Goal: Task Accomplishment & Management: Manage account settings

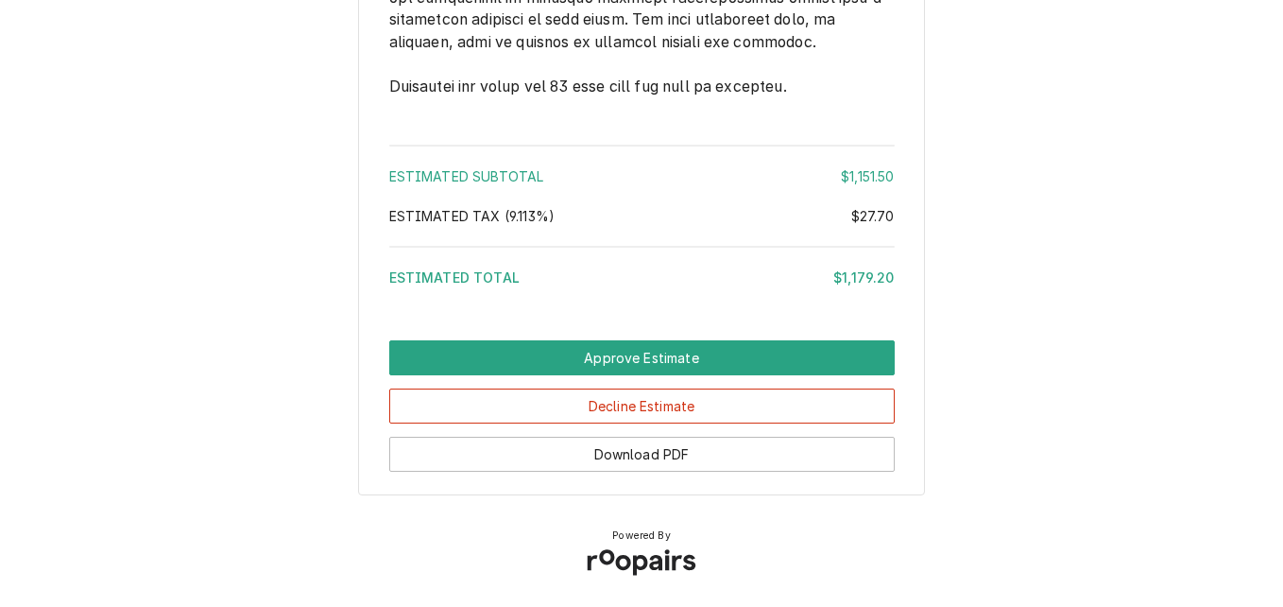
scroll to position [3572, 0]
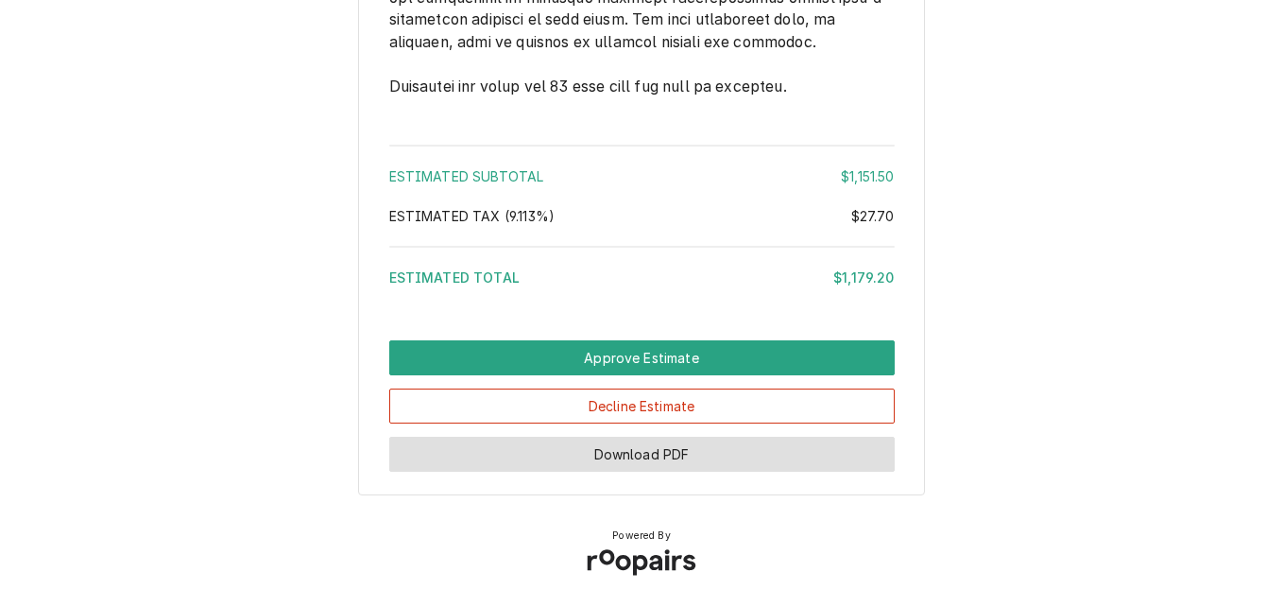
click at [671, 455] on button "Download PDF" at bounding box center [642, 454] width 506 height 35
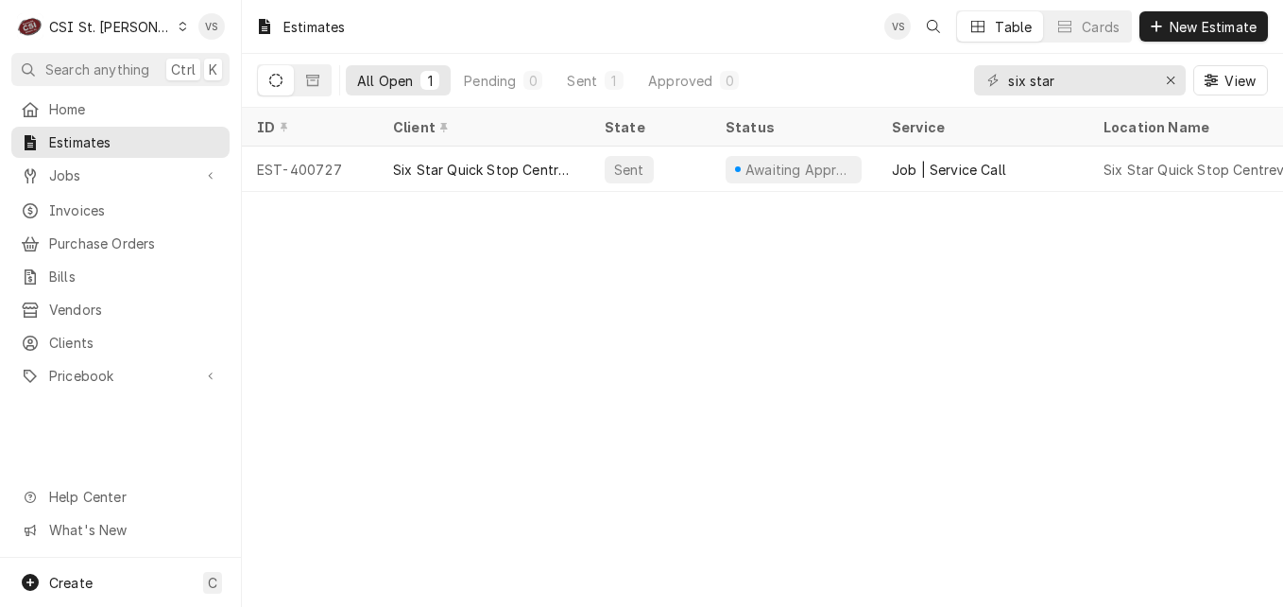
click at [146, 33] on div "C CSI St. Louis" at bounding box center [102, 27] width 182 height 38
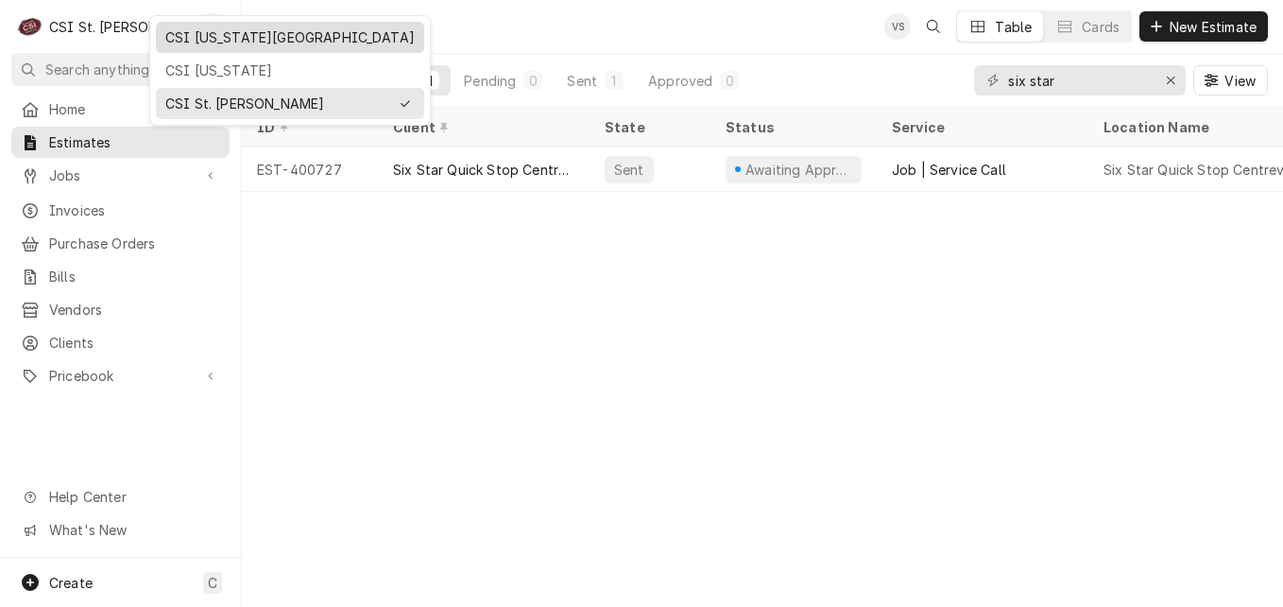
click at [185, 47] on div "CSI [US_STATE][GEOGRAPHIC_DATA]" at bounding box center [290, 38] width 261 height 24
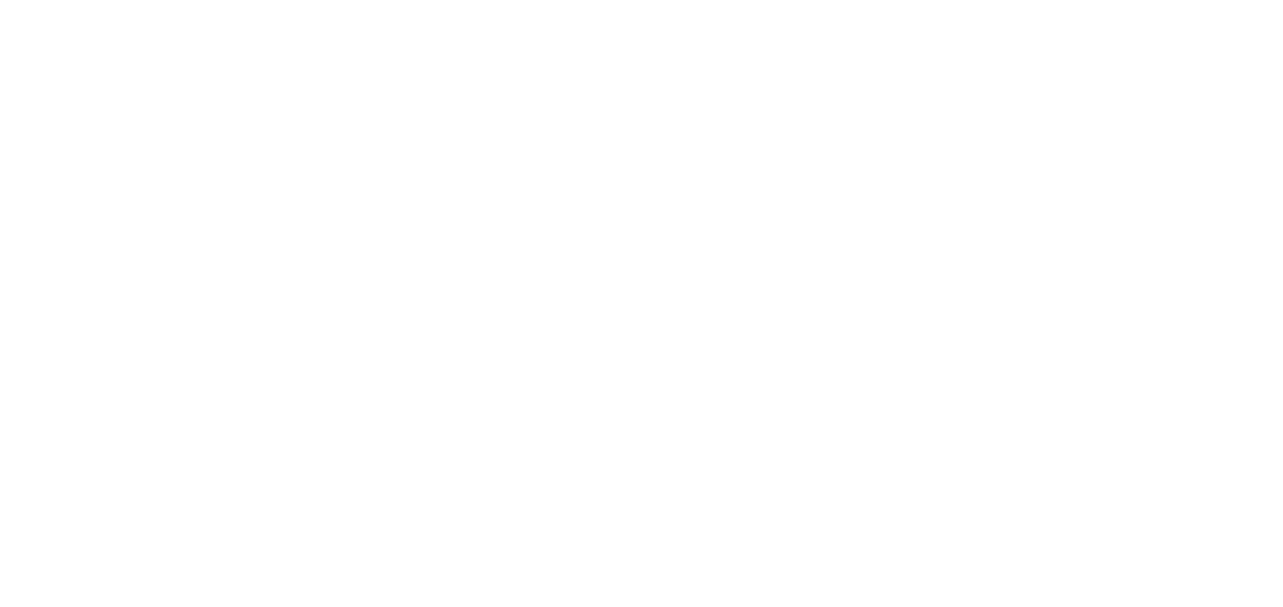
click at [1048, 78] on div "Dynamic Content Wrapper" at bounding box center [641, 303] width 1283 height 607
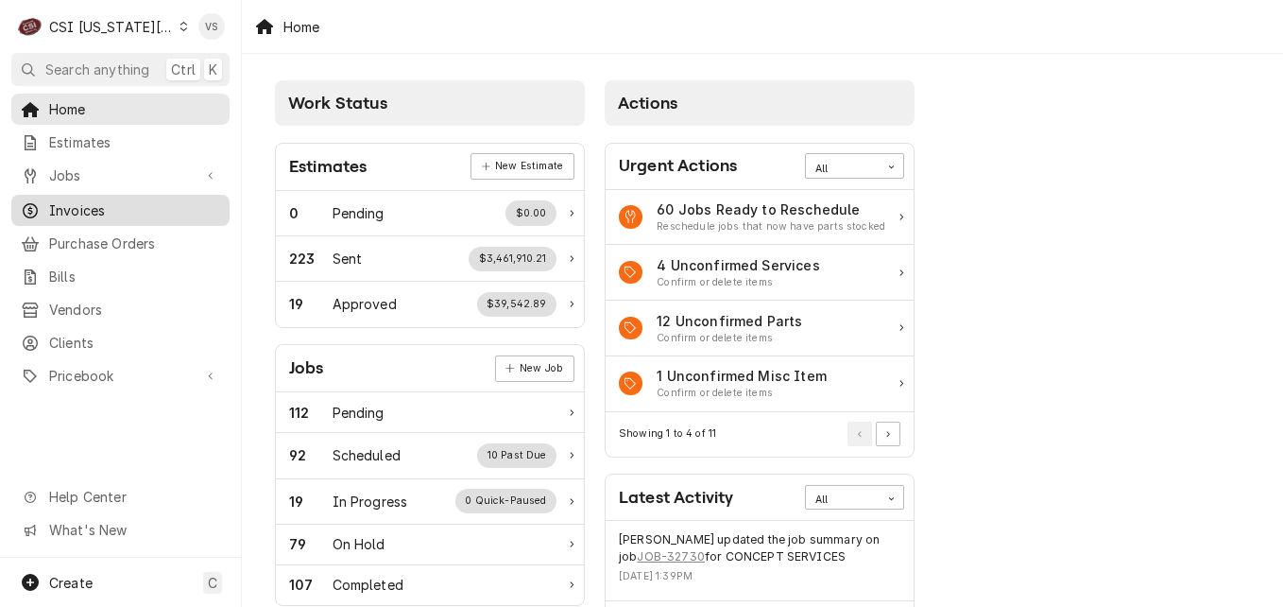
click at [110, 207] on span "Invoices" at bounding box center [134, 210] width 171 height 20
click at [94, 205] on span "Invoices" at bounding box center [134, 210] width 171 height 20
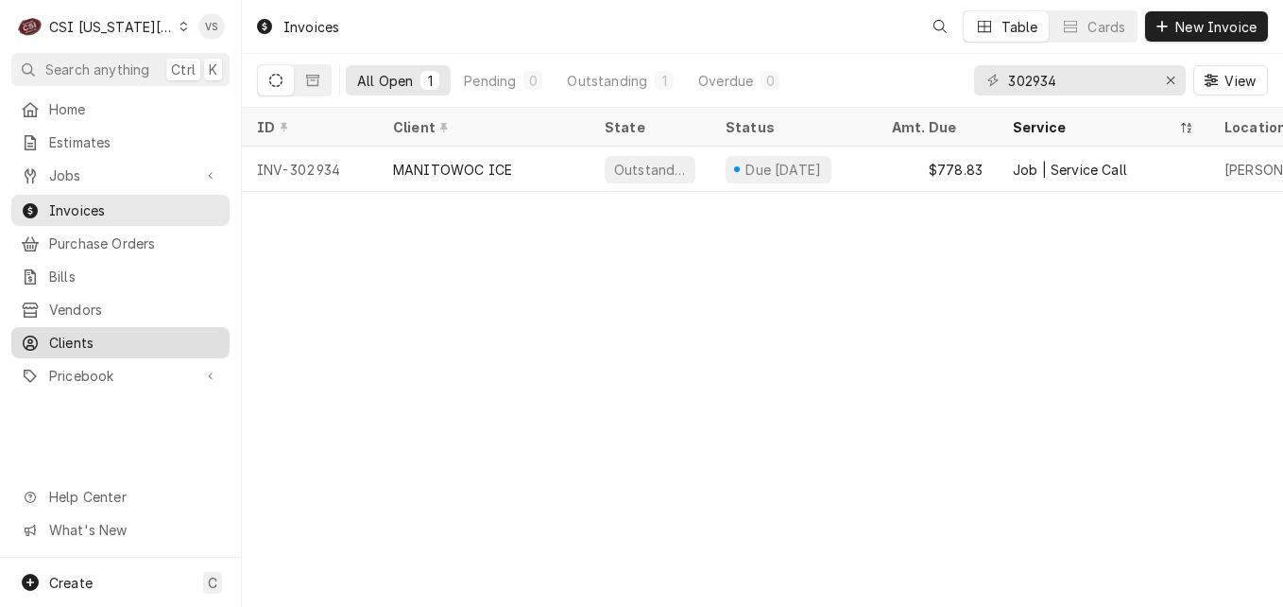
click at [87, 333] on span "Clients" at bounding box center [134, 343] width 171 height 20
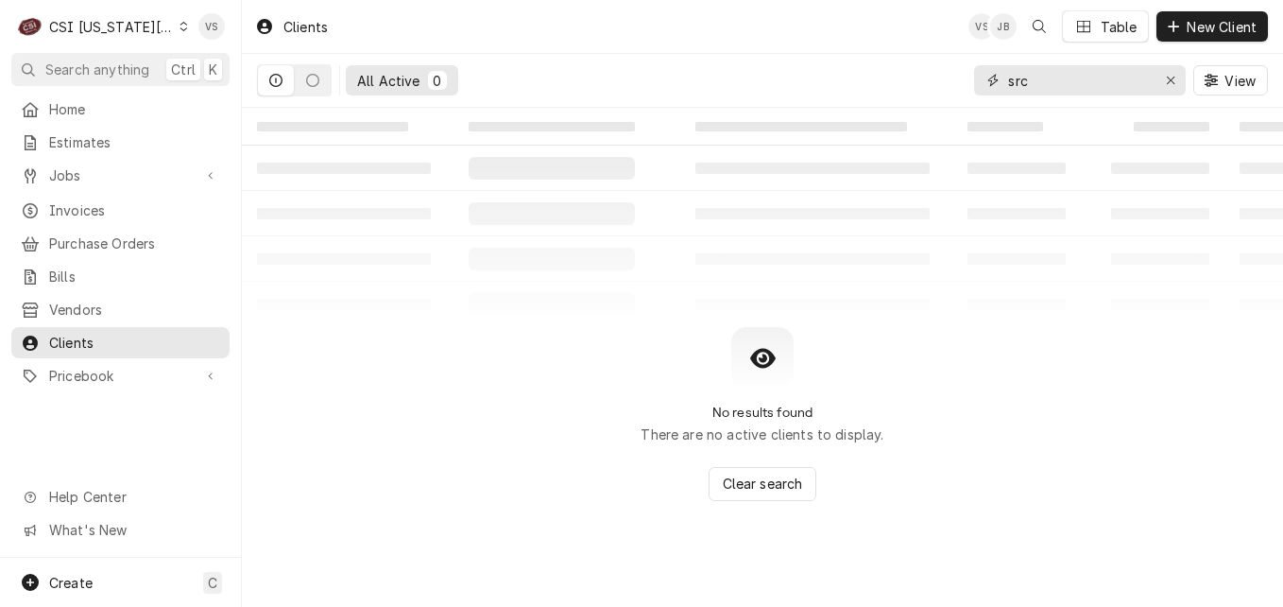
drag, startPoint x: 1044, startPoint y: 81, endPoint x: 988, endPoint y: 90, distance: 56.4
click at [988, 90] on div "src" at bounding box center [1080, 80] width 212 height 30
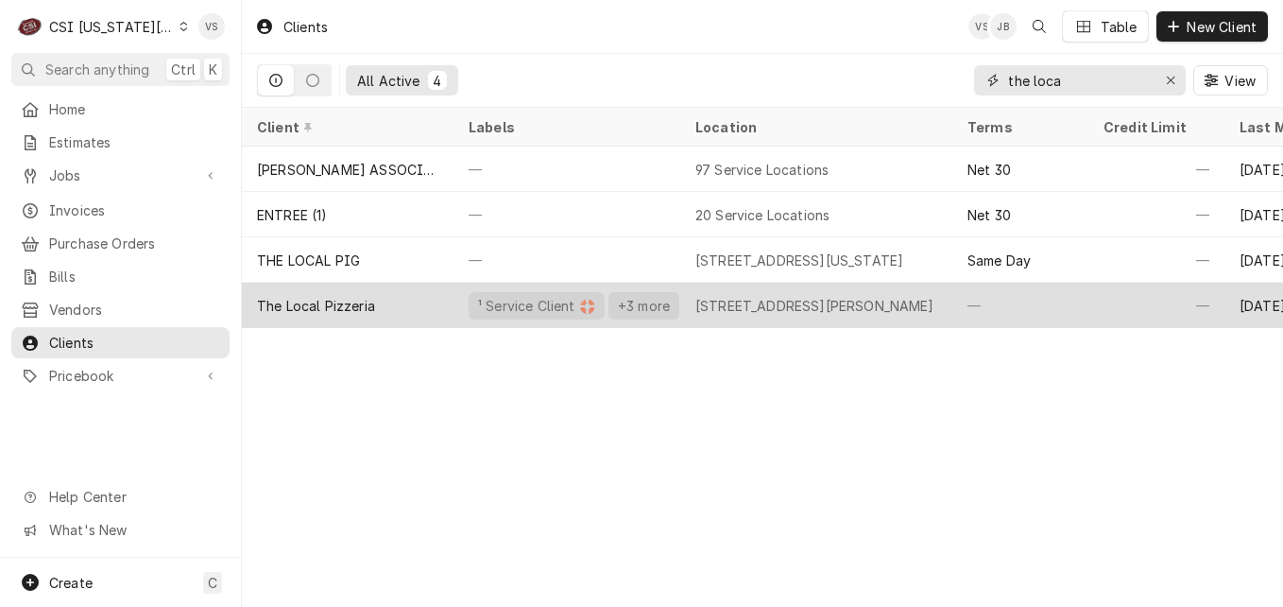
type input "the loca"
click at [399, 299] on div "The Local Pizzeria" at bounding box center [348, 305] width 212 height 45
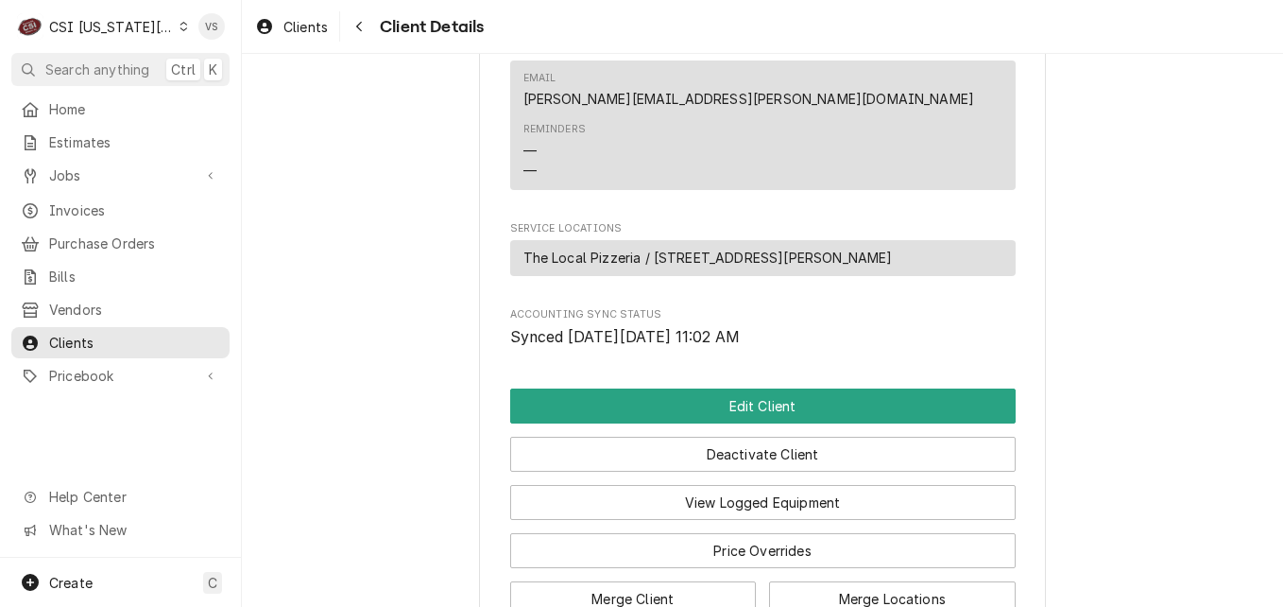
scroll to position [1134, 0]
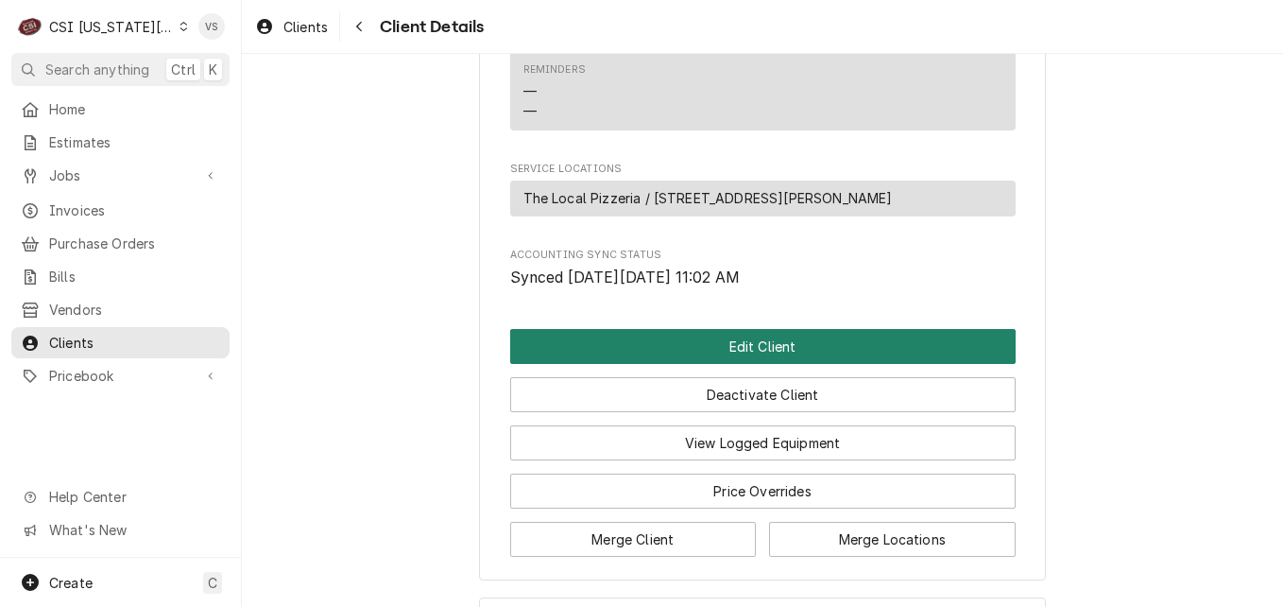
click at [697, 364] on button "Edit Client" at bounding box center [763, 346] width 506 height 35
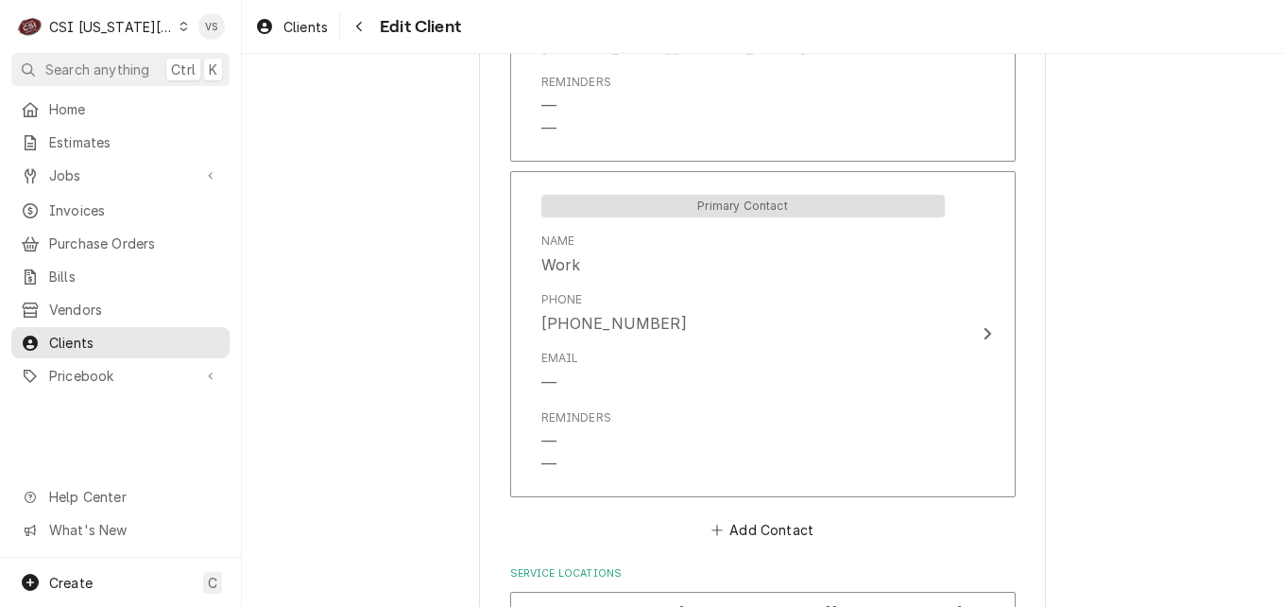
scroll to position [2096, 0]
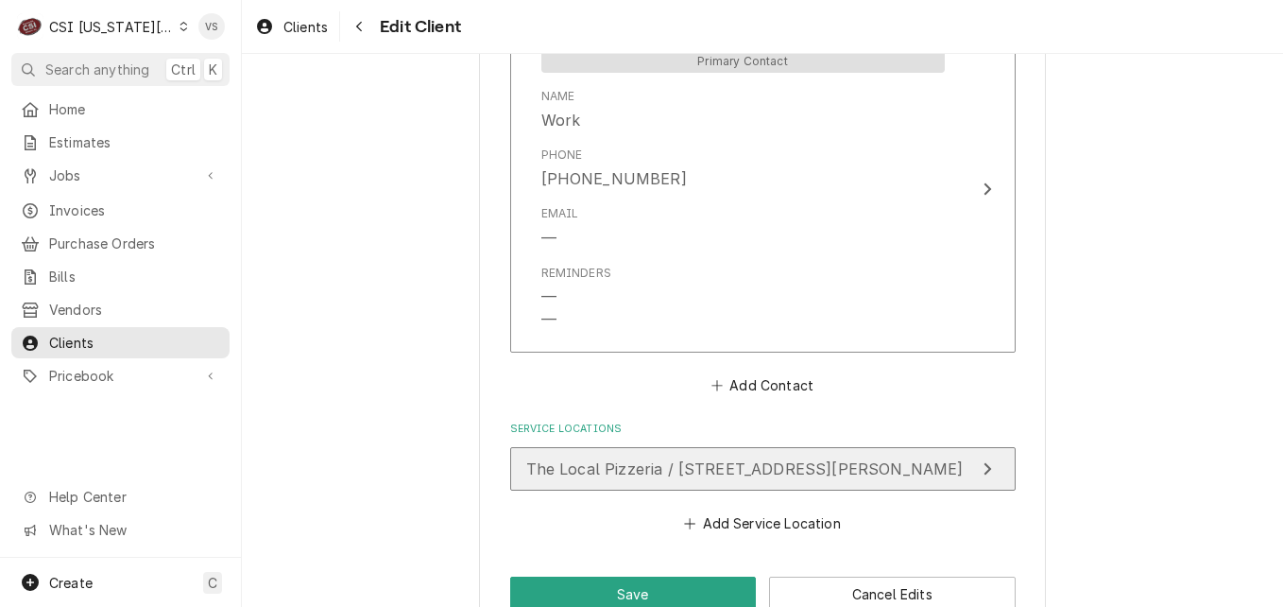
click at [679, 459] on span "The Local Pizzeria / [STREET_ADDRESS][PERSON_NAME]" at bounding box center [744, 468] width 437 height 19
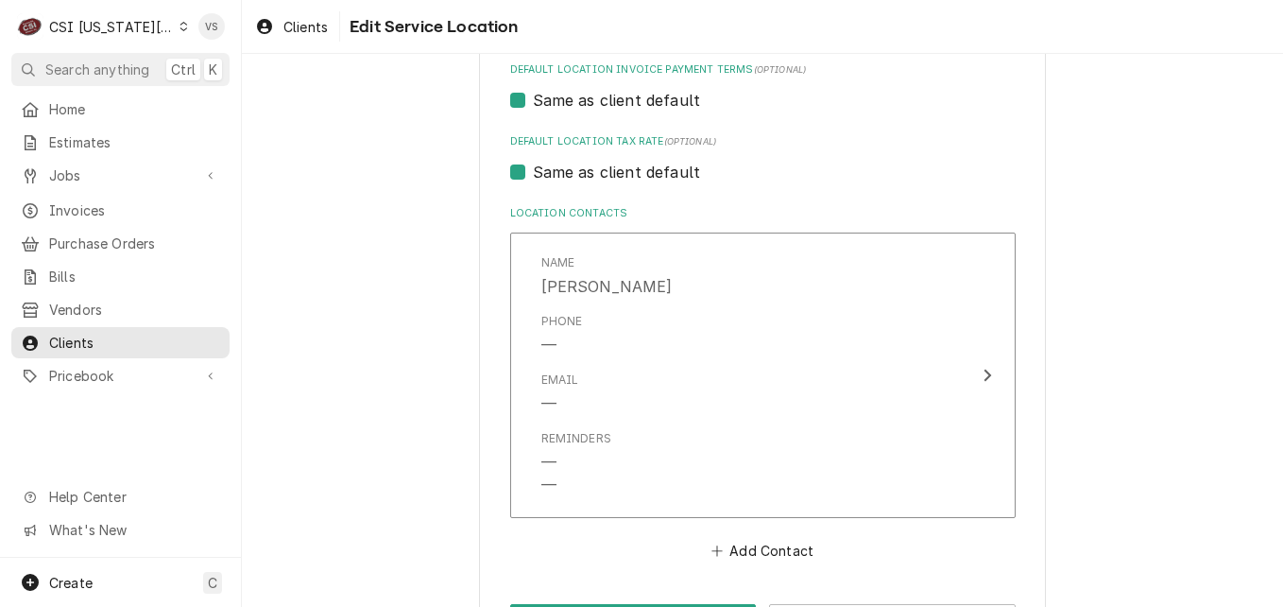
scroll to position [923, 0]
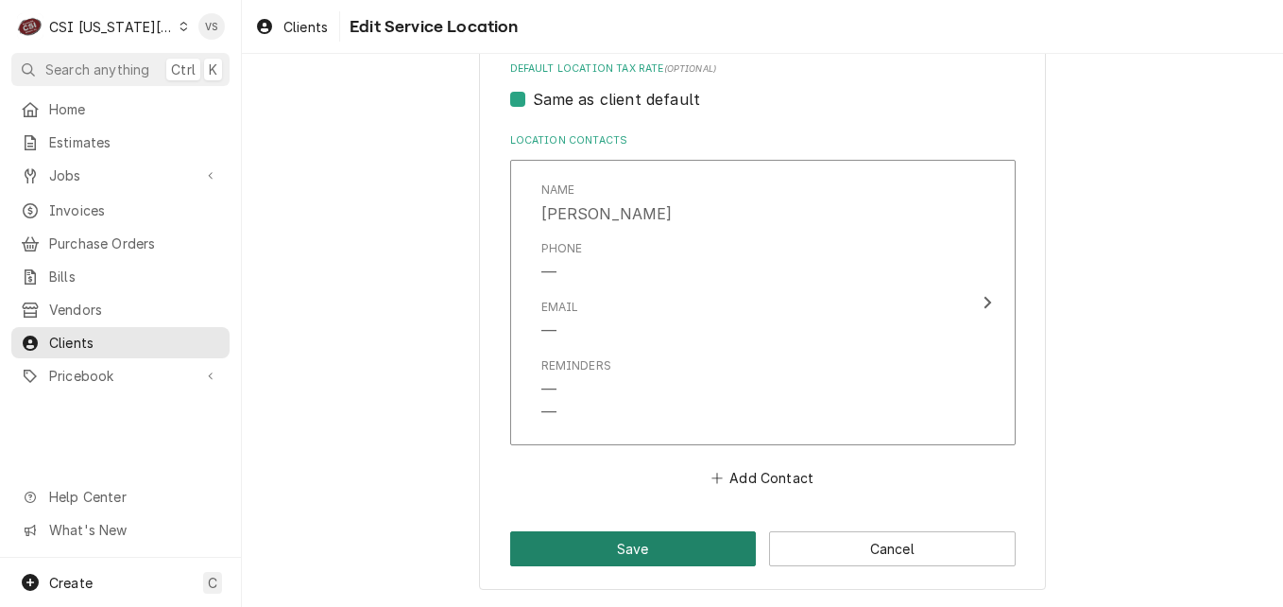
click at [679, 552] on button "Save" at bounding box center [633, 548] width 247 height 35
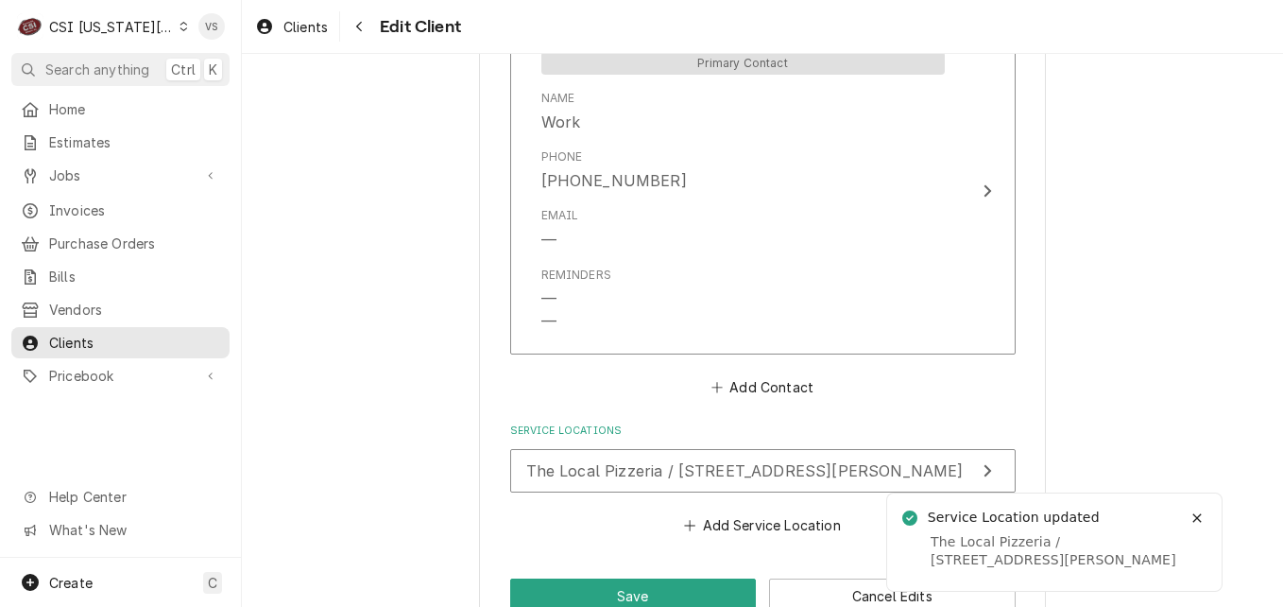
scroll to position [2096, 0]
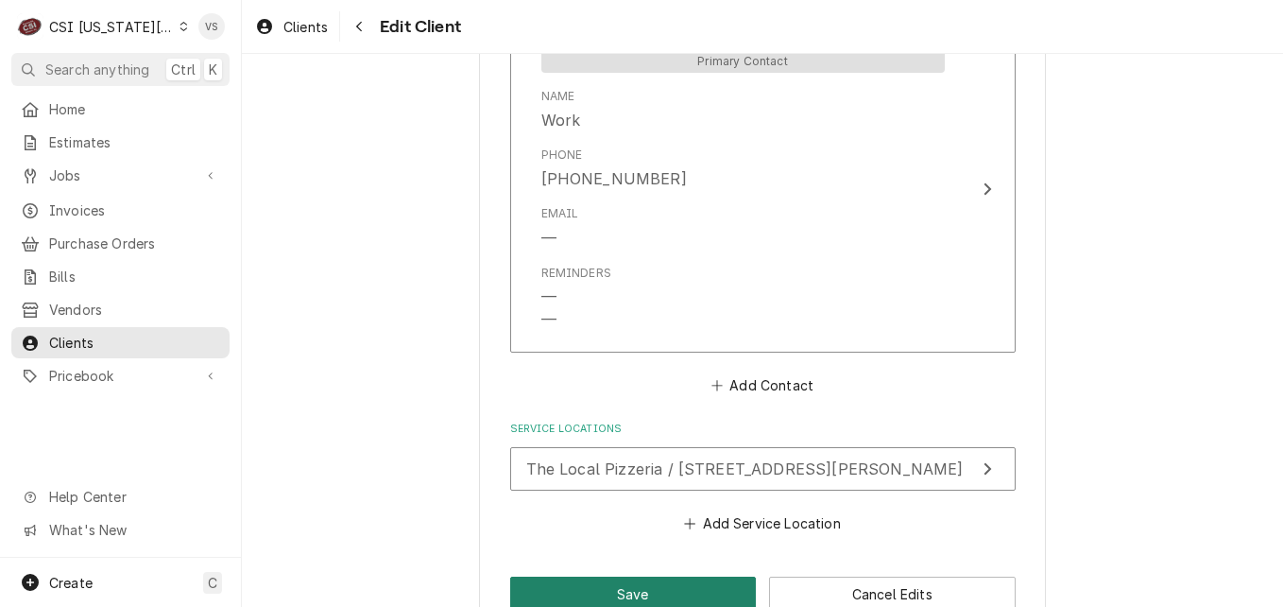
click at [687, 576] on button "Save" at bounding box center [633, 593] width 247 height 35
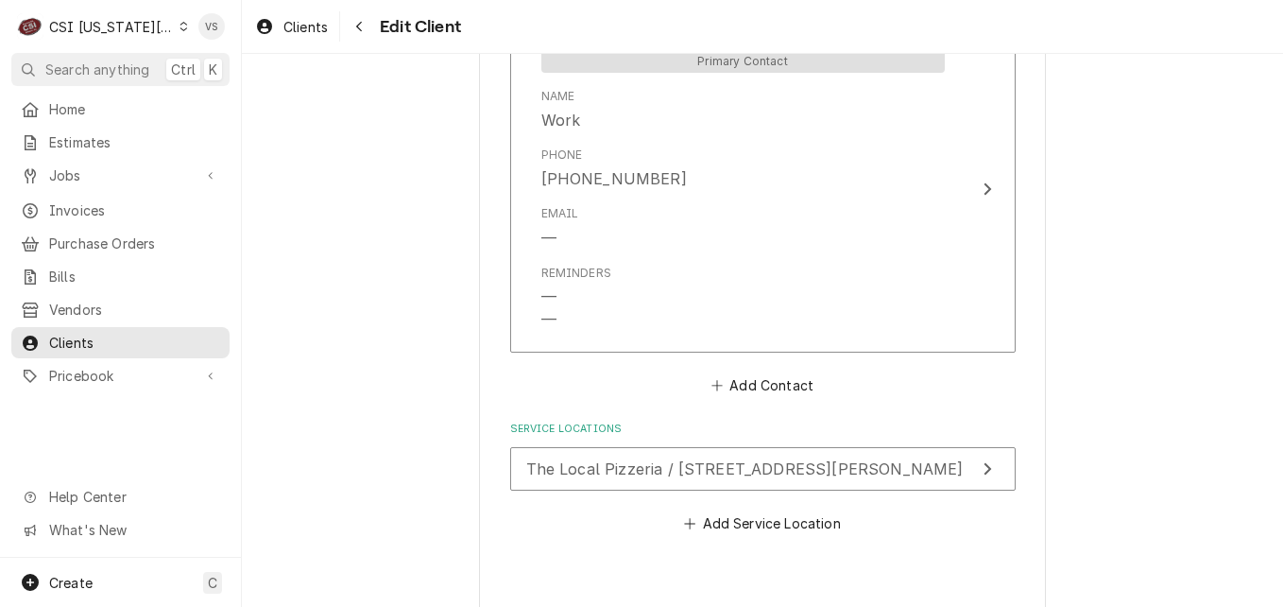
type textarea "x"
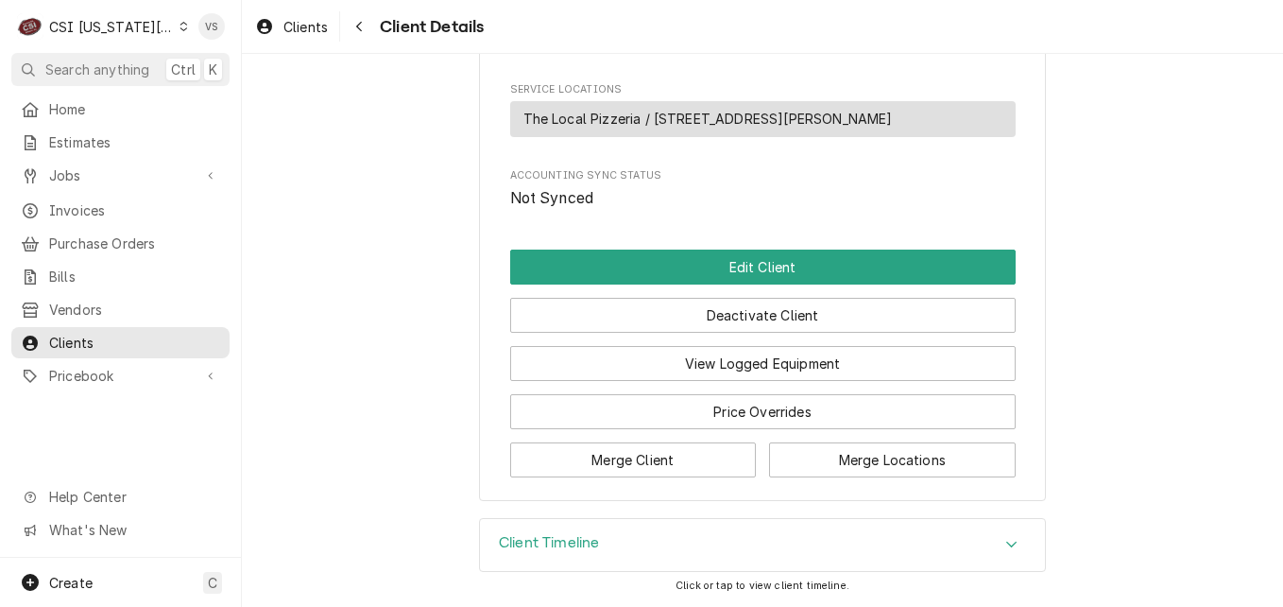
scroll to position [1236, 0]
click at [1005, 549] on icon "Accordion Header" at bounding box center [1011, 544] width 13 height 15
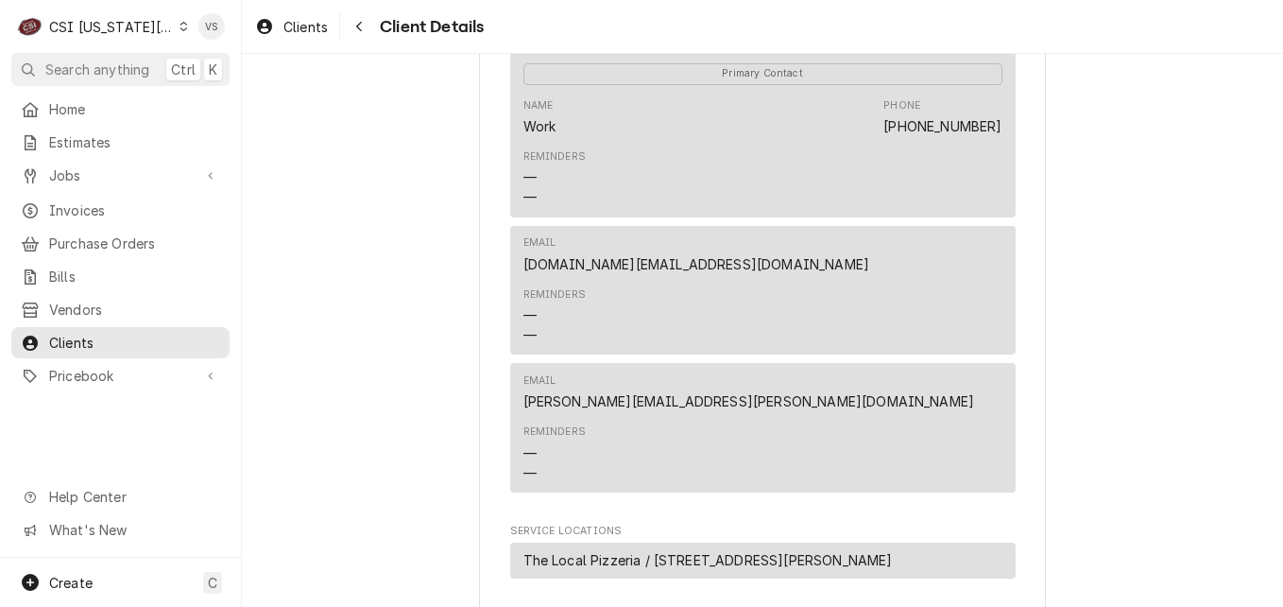
scroll to position [0, 0]
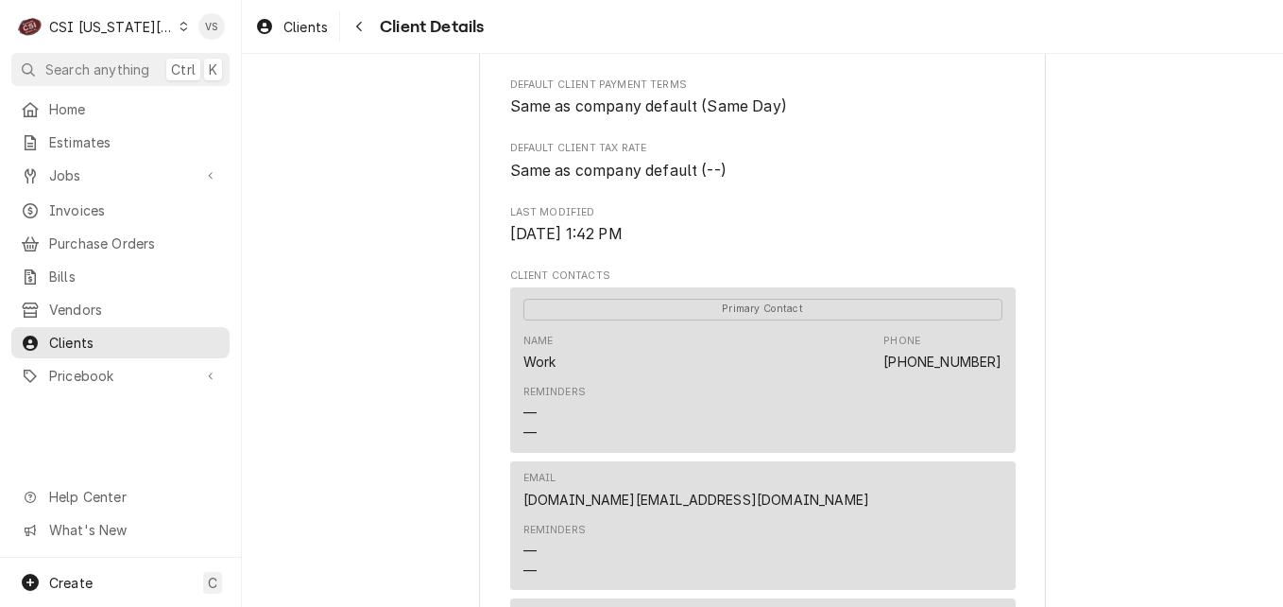
scroll to position [567, 0]
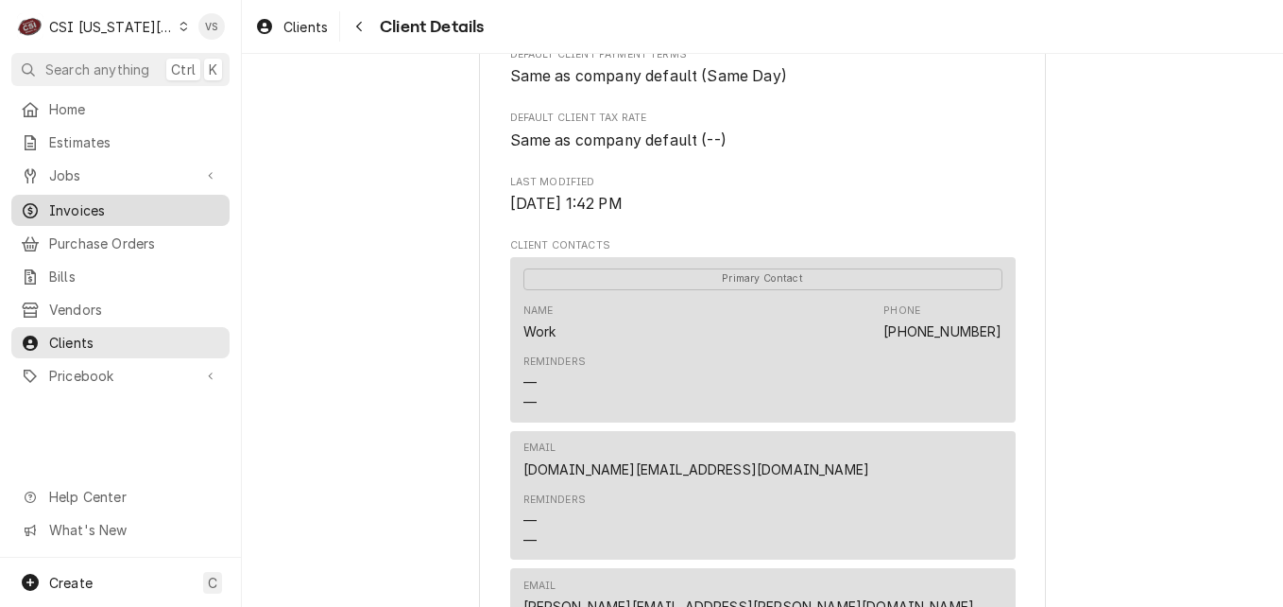
click at [97, 200] on span "Invoices" at bounding box center [134, 210] width 171 height 20
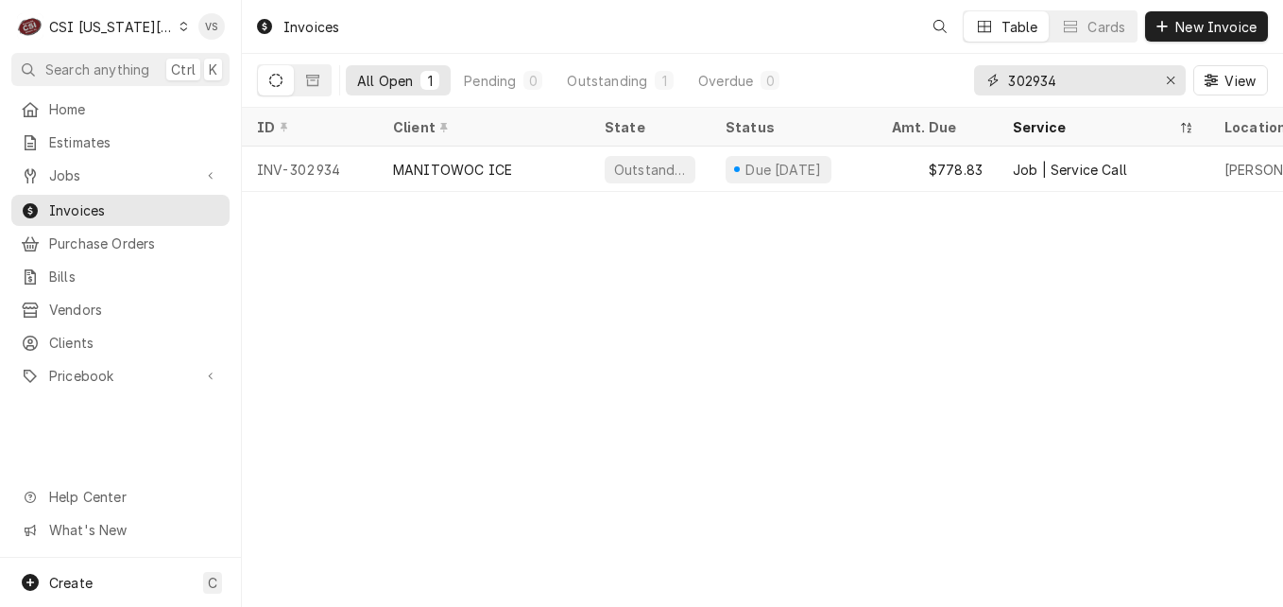
click at [1066, 80] on input "302934" at bounding box center [1079, 80] width 142 height 30
drag, startPoint x: 1066, startPoint y: 80, endPoint x: 900, endPoint y: 93, distance: 166.8
click at [966, 84] on div "All Open 1 Pending 0 Outstanding 1 Overdue 0 302934 View" at bounding box center [762, 80] width 1011 height 53
click at [1062, 77] on input "303338" at bounding box center [1079, 80] width 142 height 30
drag, startPoint x: 1057, startPoint y: 79, endPoint x: 1033, endPoint y: 79, distance: 24.6
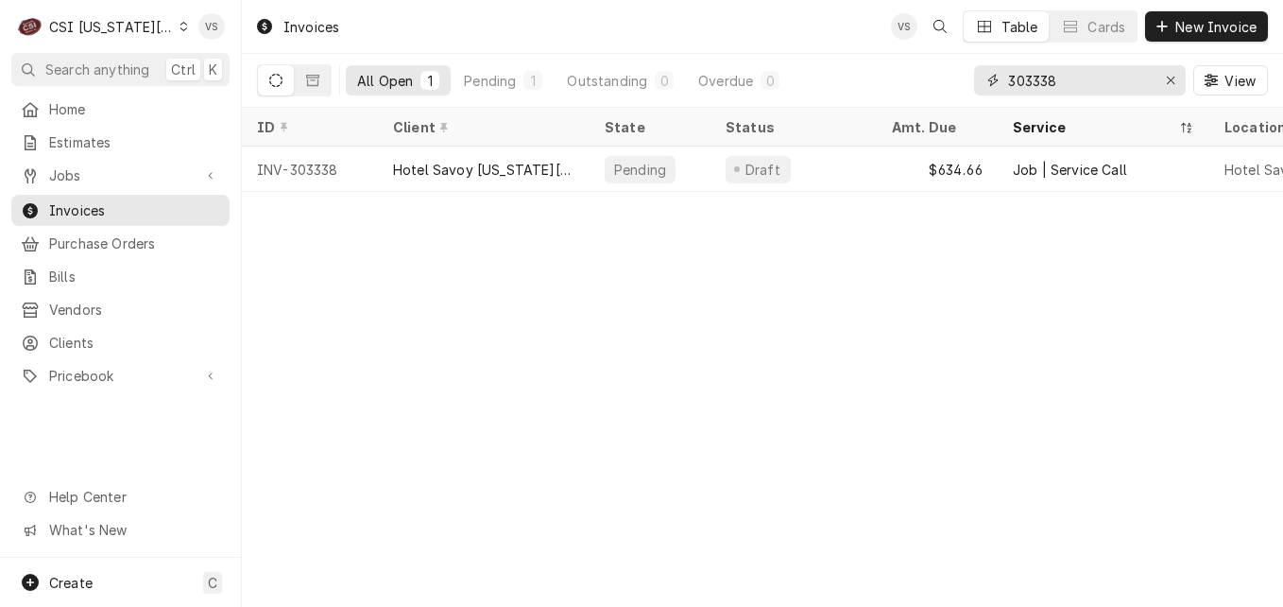
click at [1033, 79] on input "303338" at bounding box center [1079, 80] width 142 height 30
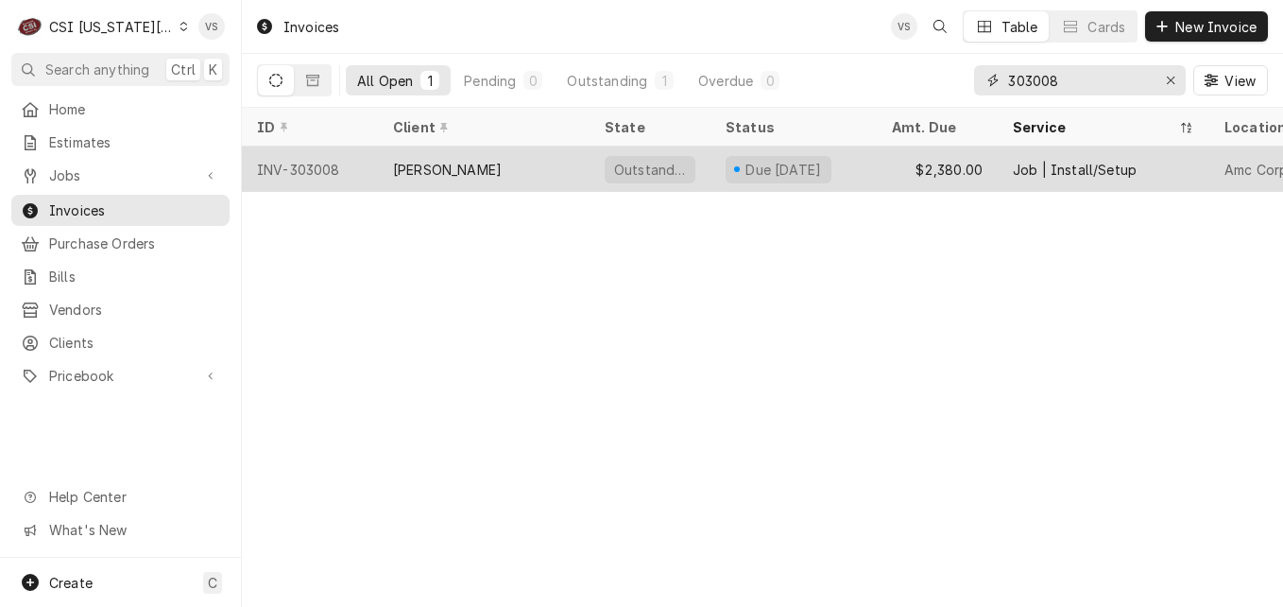
type input "303008"
click at [556, 166] on div "[PERSON_NAME]" at bounding box center [484, 168] width 212 height 45
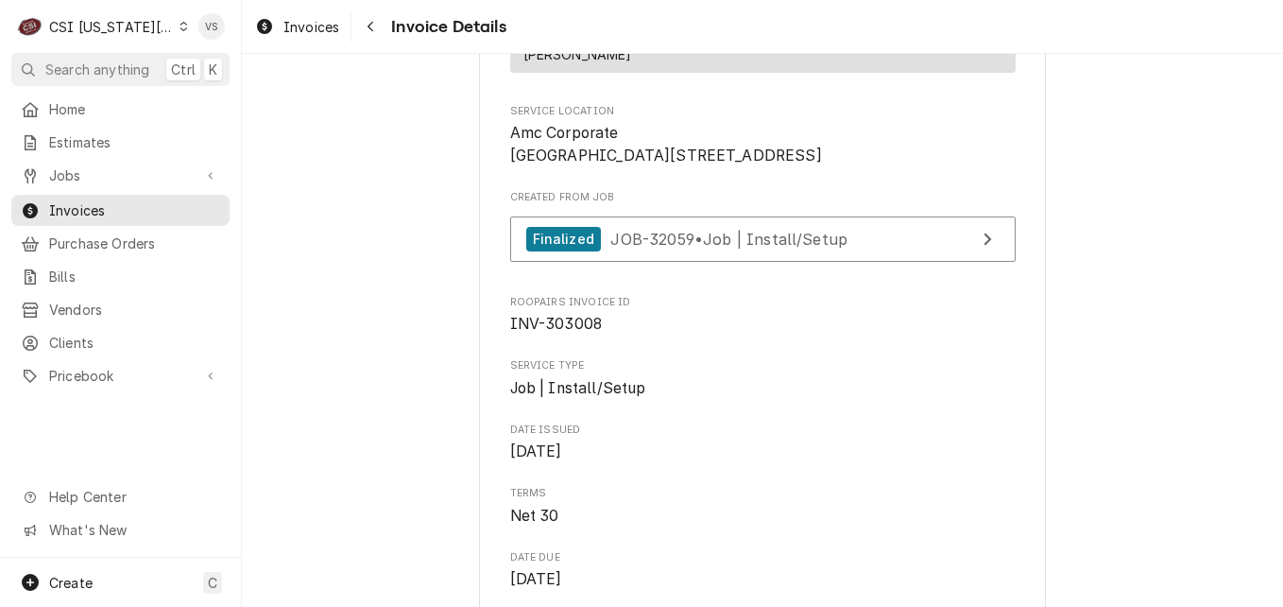
scroll to position [283, 0]
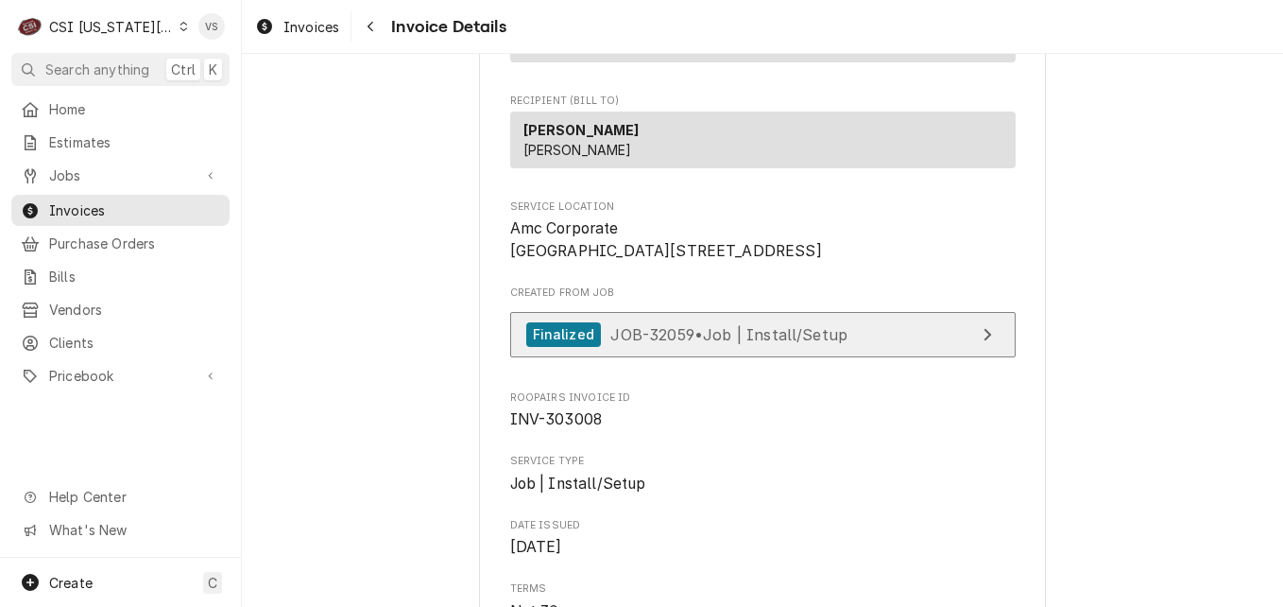
click at [645, 343] on span "JOB-32059 • Job | Install/Setup" at bounding box center [728, 333] width 237 height 19
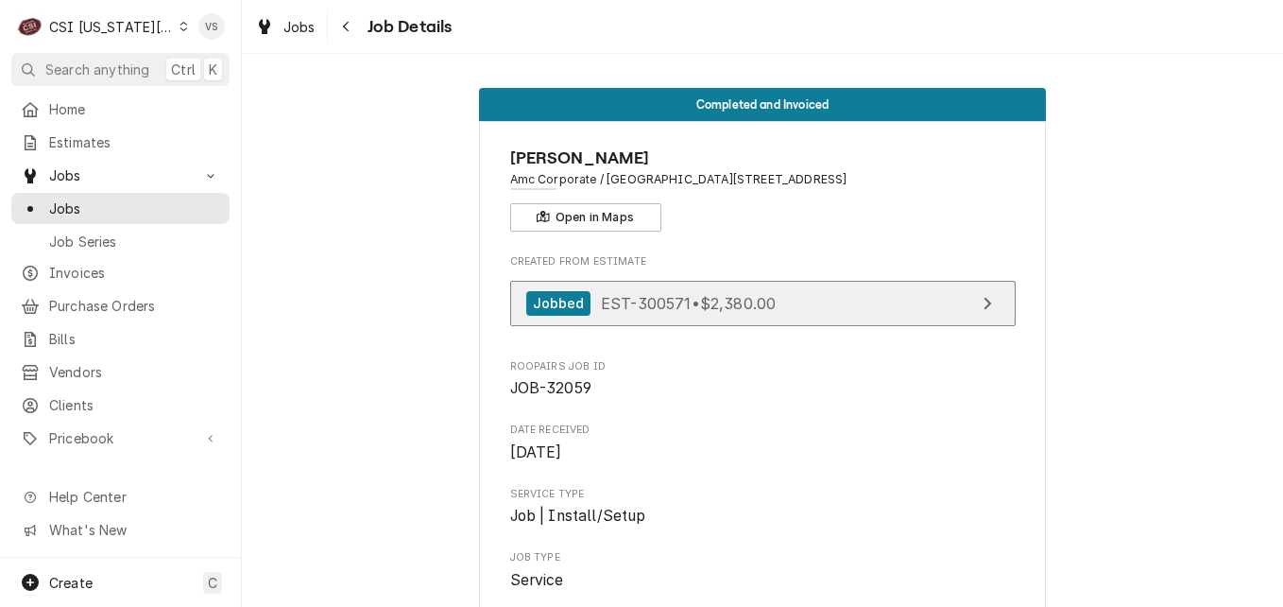
click at [626, 304] on span "EST-300571 • $2,380.00" at bounding box center [688, 302] width 175 height 19
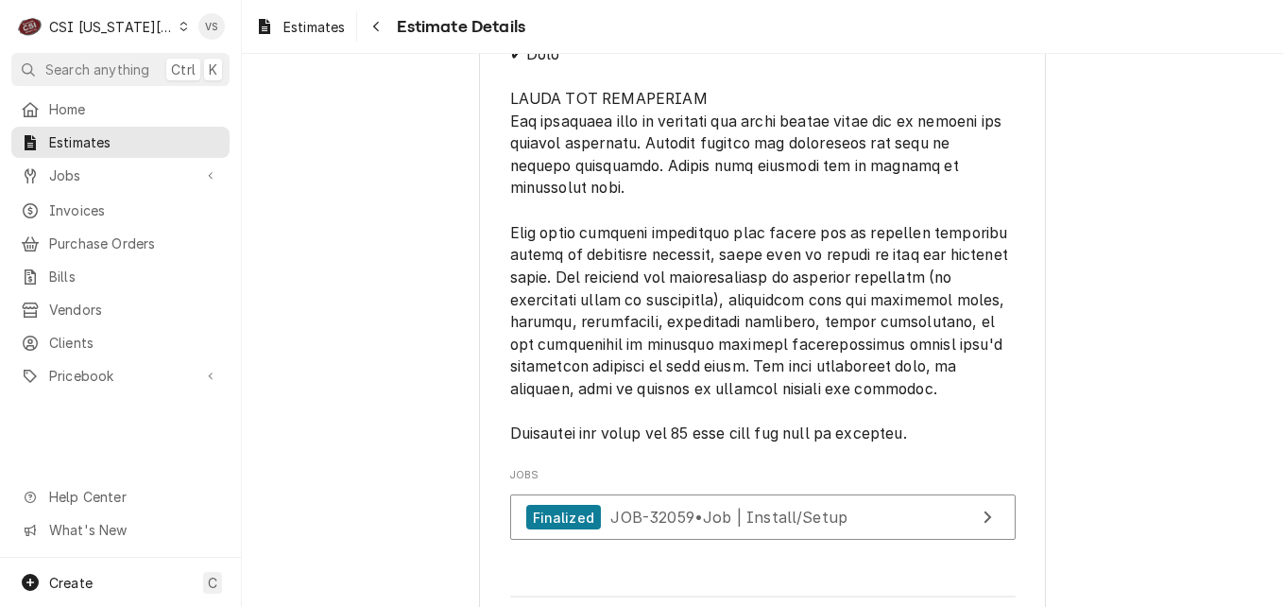
scroll to position [3298, 0]
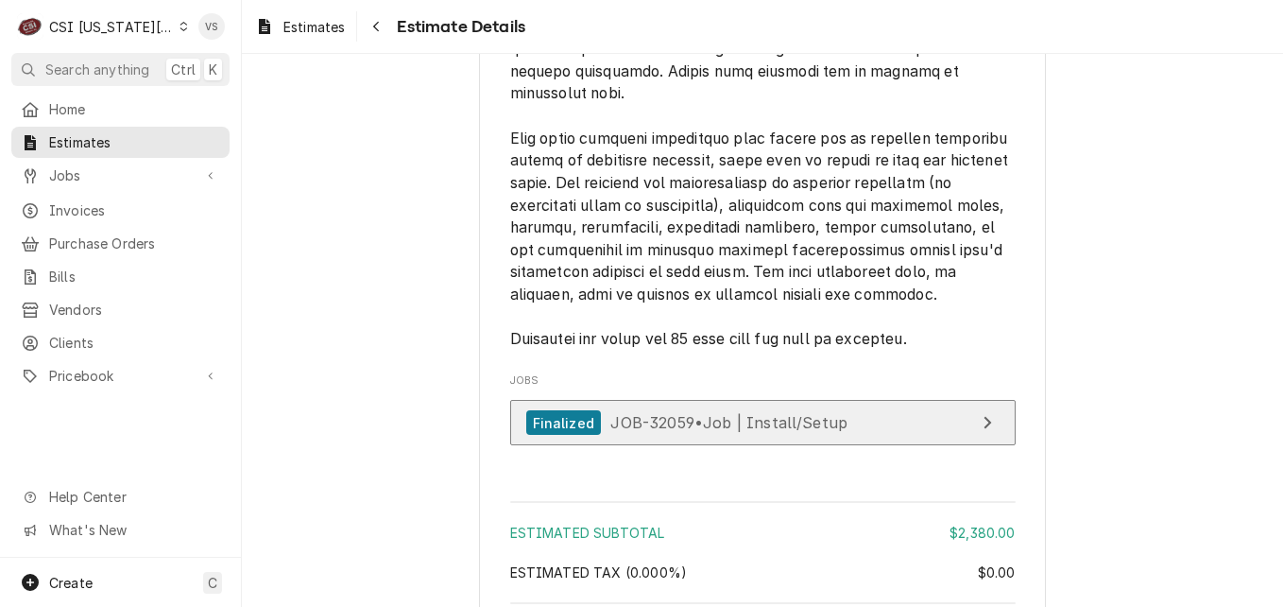
click at [648, 432] on span "JOB-32059 • Job | Install/Setup" at bounding box center [728, 422] width 237 height 19
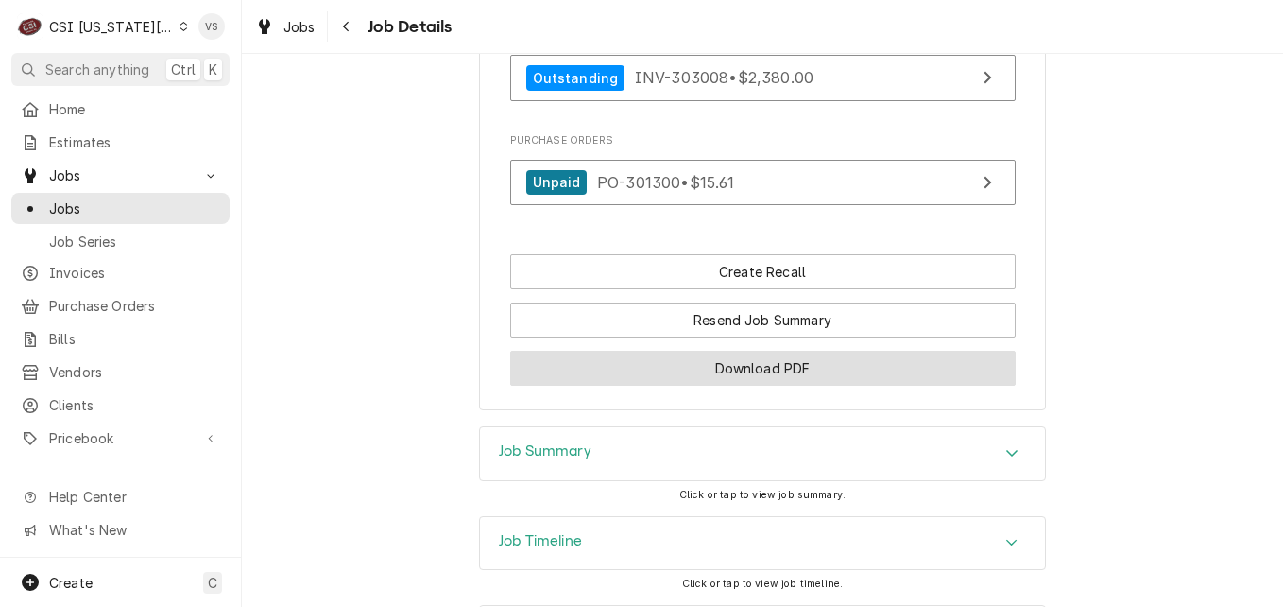
scroll to position [2087, 0]
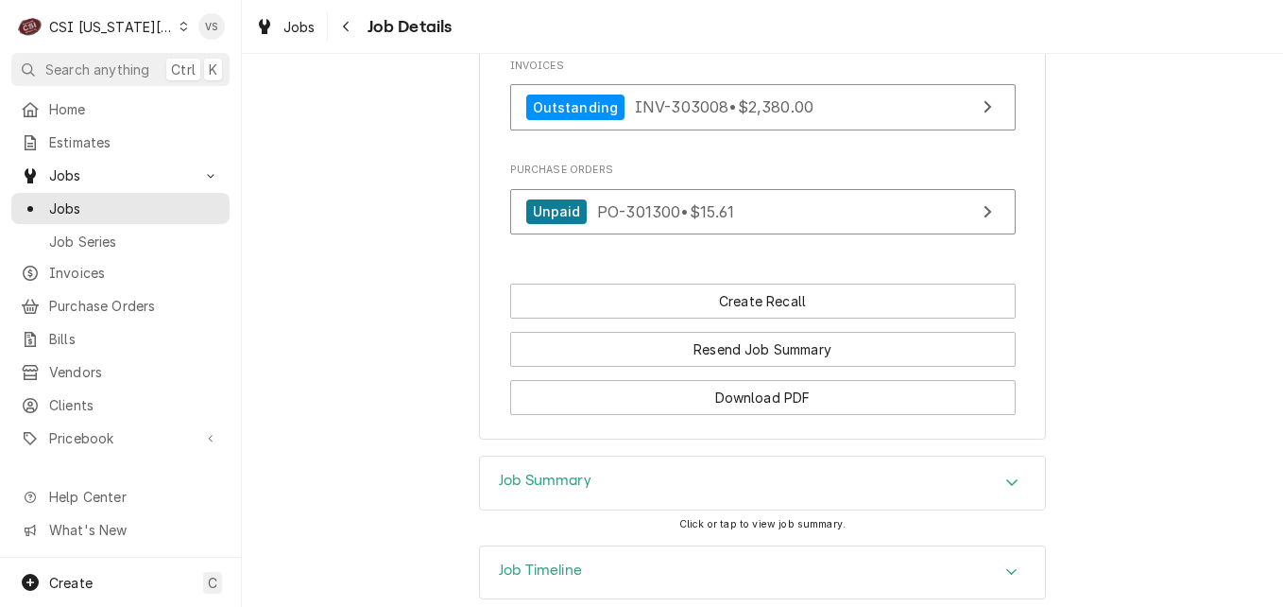
click at [558, 472] on h3 "Job Summary" at bounding box center [545, 481] width 93 height 18
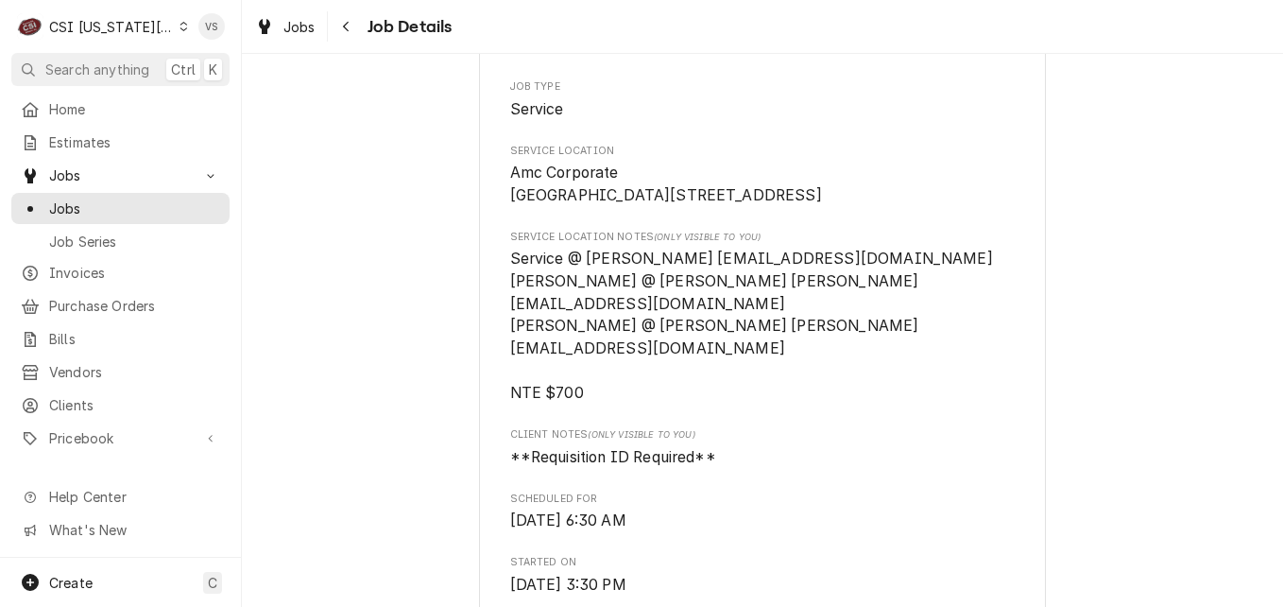
scroll to position [378, 0]
